Goal: Information Seeking & Learning: Learn about a topic

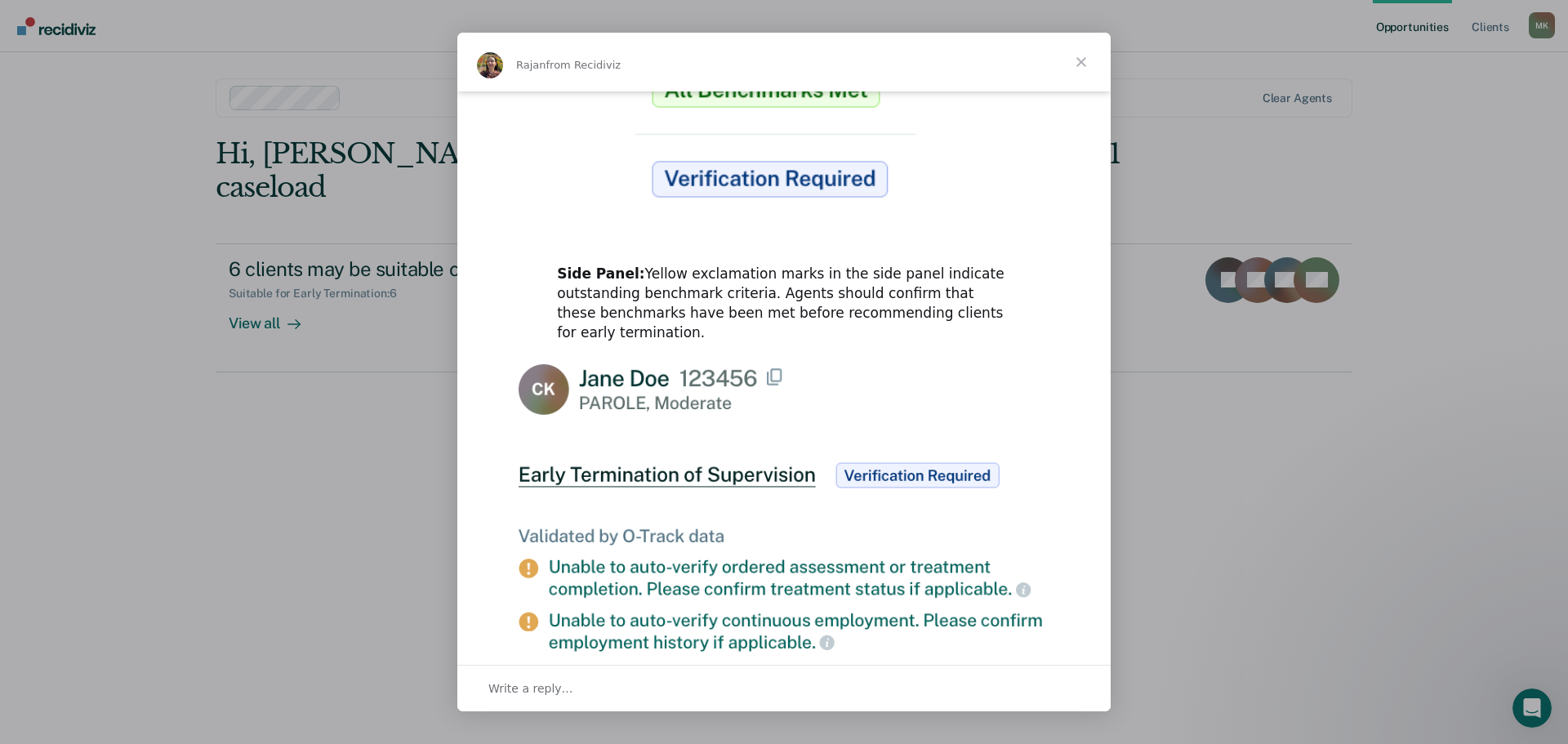
scroll to position [752, 0]
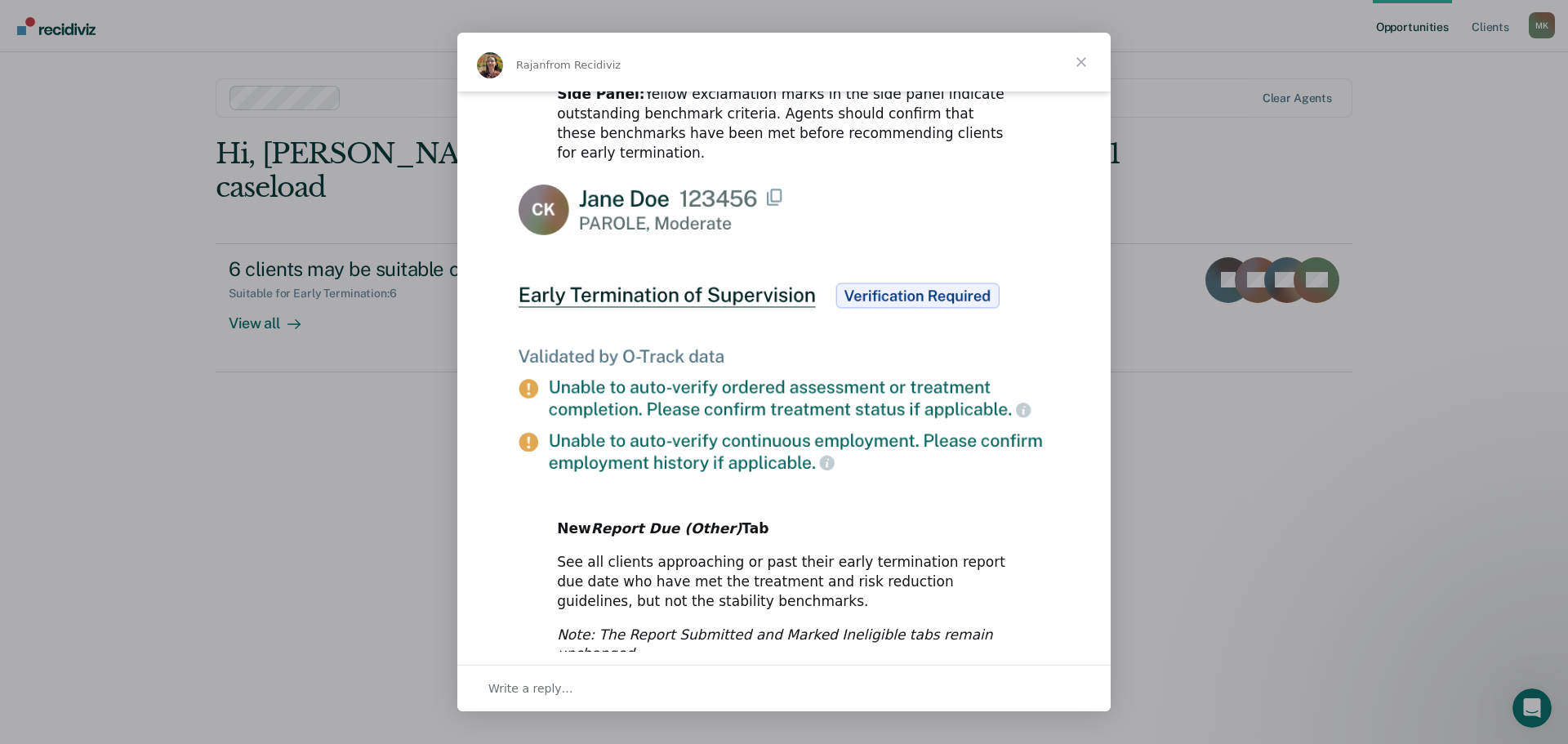
click at [1068, 66] on span "Close" at bounding box center [1081, 62] width 59 height 59
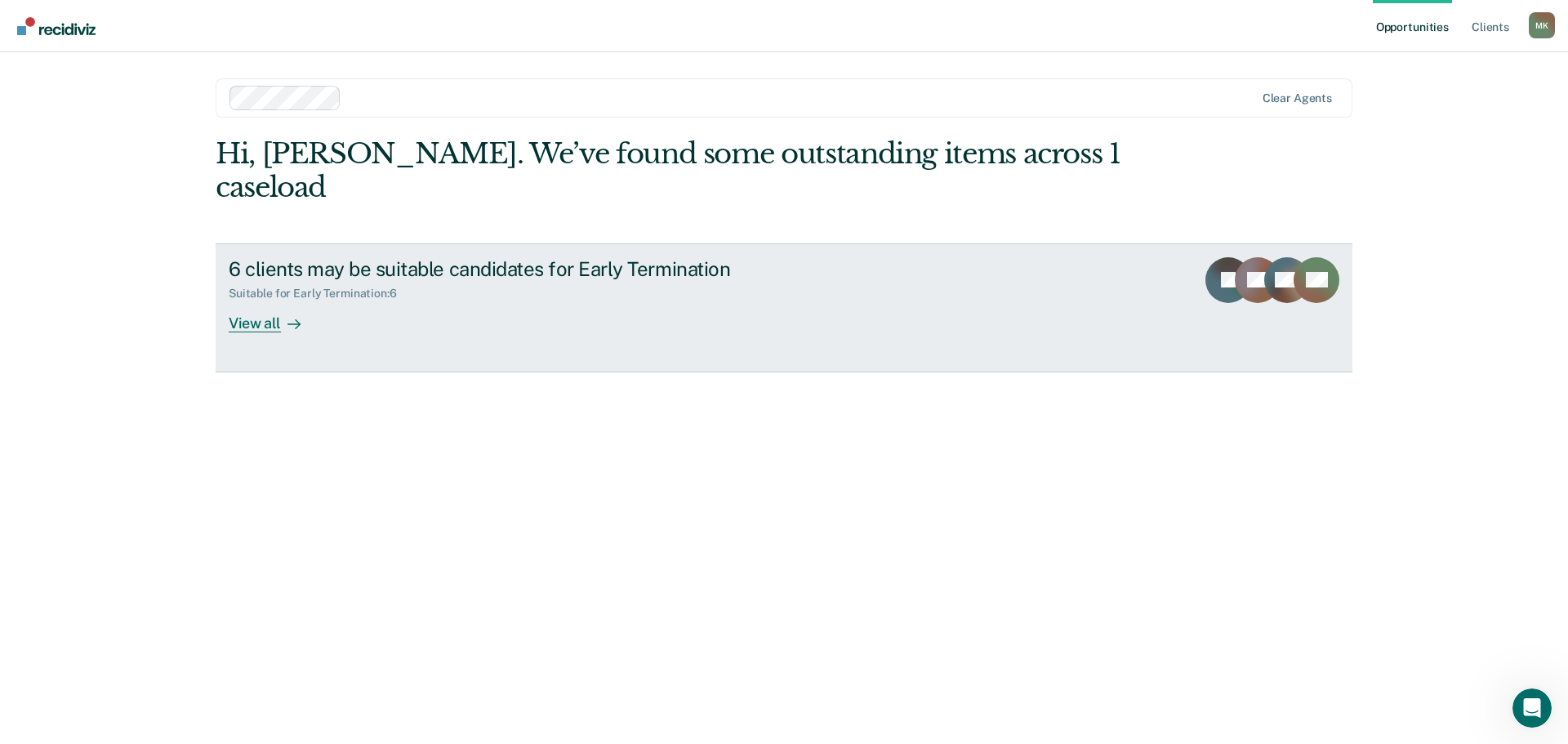
click at [783, 287] on div "6 clients may be suitable candidates for Early Termination Suitable for Early T…" at bounding box center [535, 295] width 613 height 75
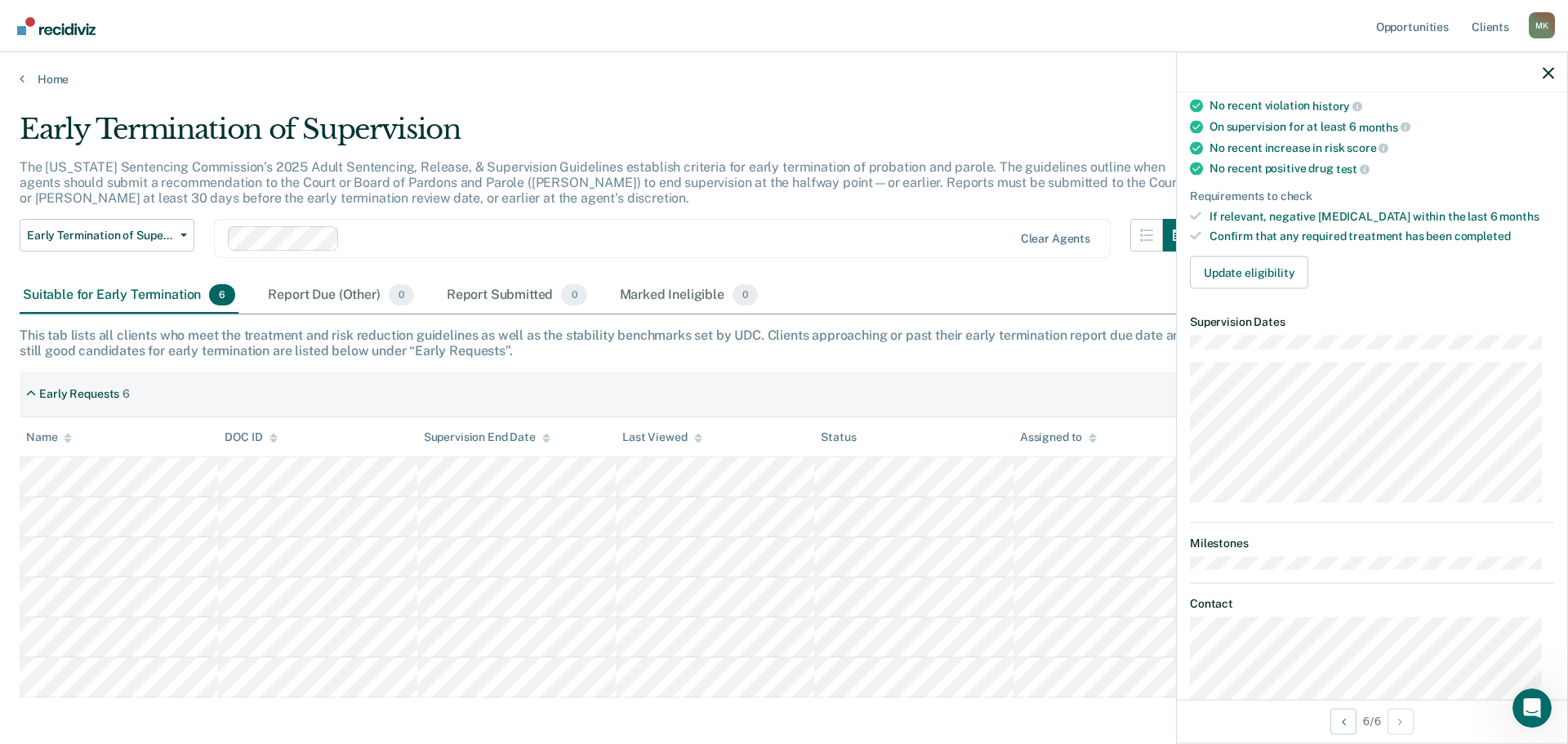
scroll to position [326, 0]
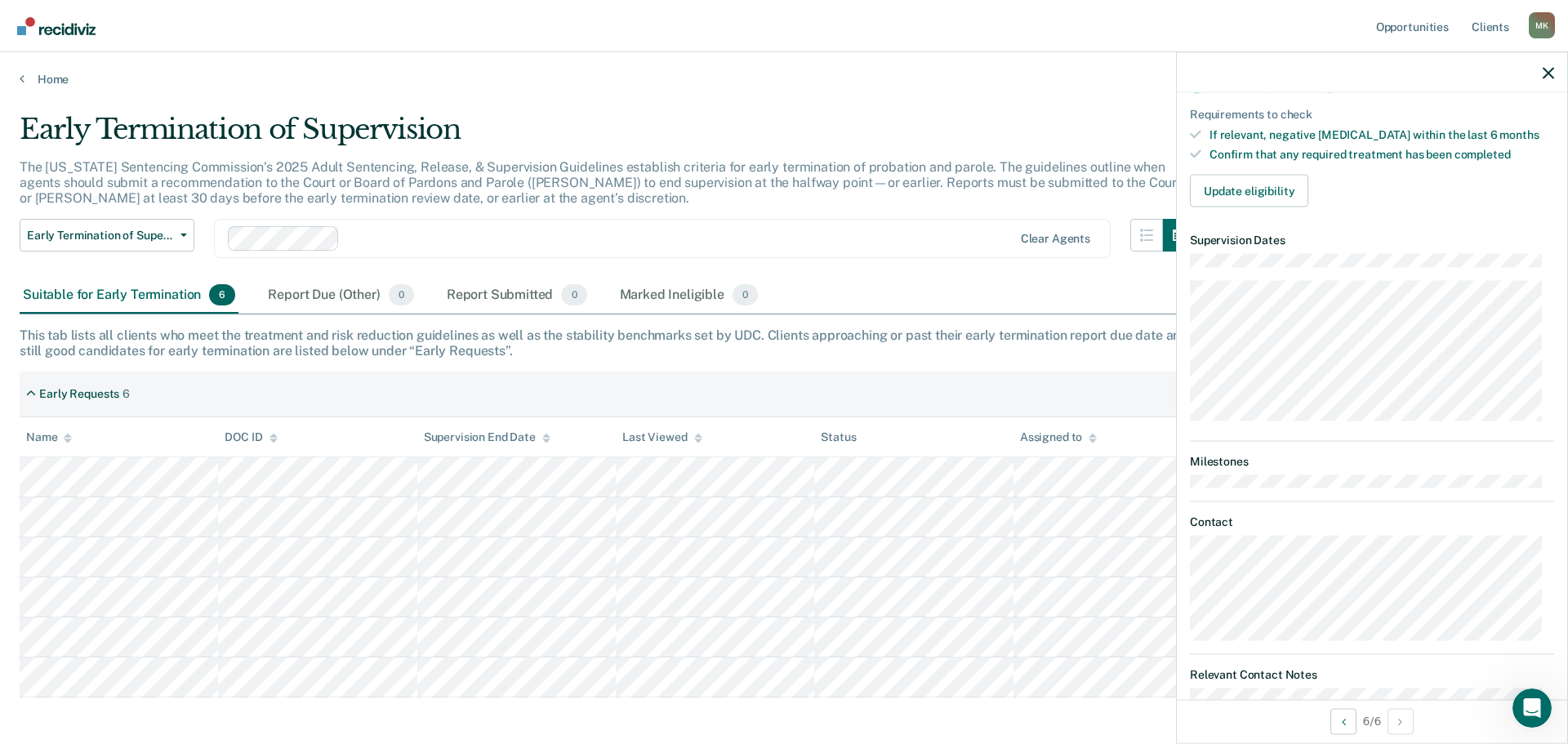
click at [1439, 467] on dl "Milestones" at bounding box center [1372, 471] width 364 height 34
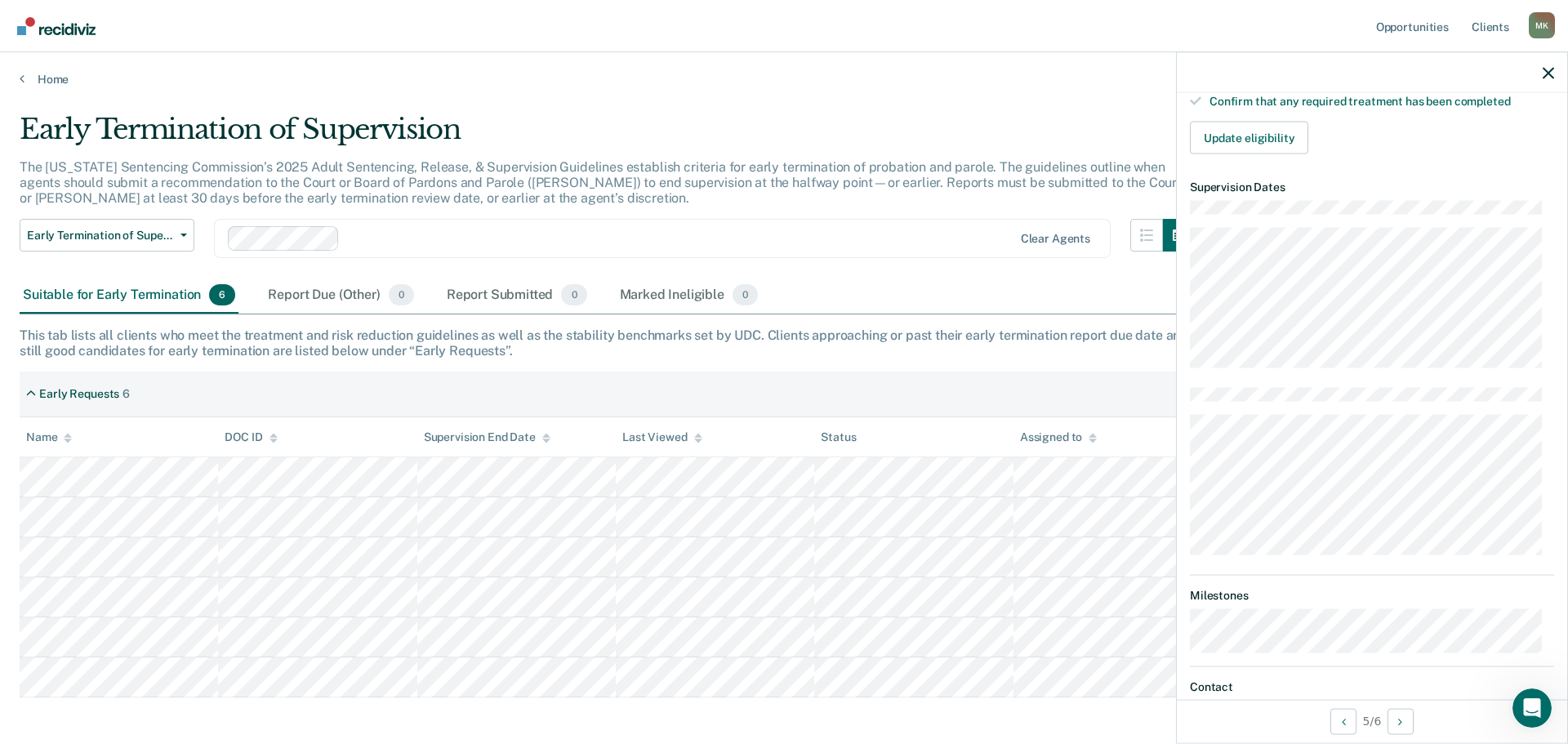
scroll to position [408, 0]
